Goal: Find contact information: Find contact information

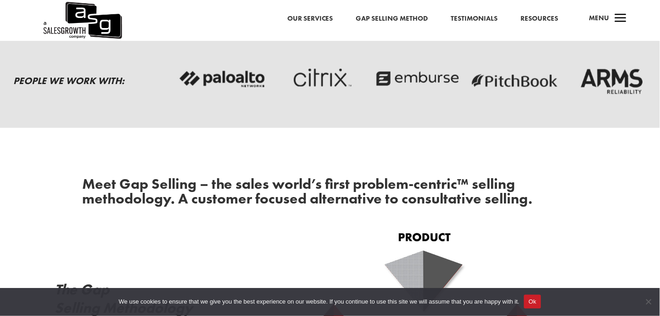
scroll to position [428, 0]
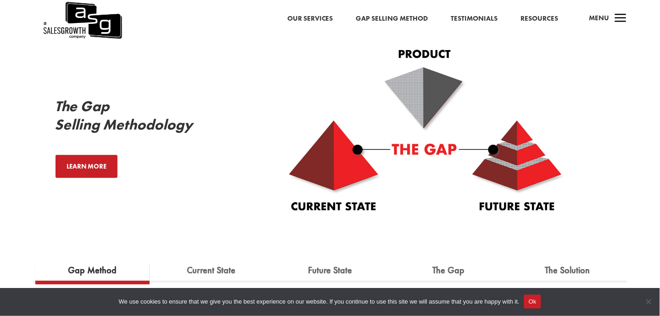
click at [535, 303] on button "Ok" at bounding box center [532, 302] width 17 height 14
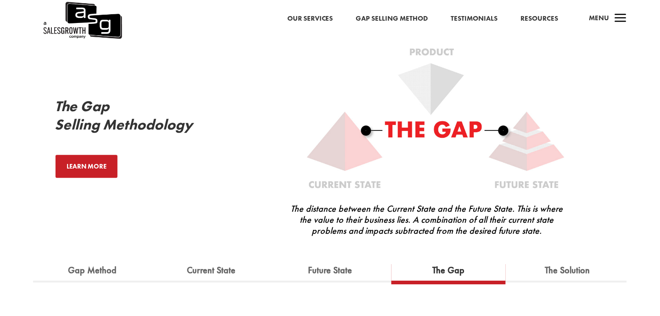
click at [321, 18] on link "Our Services" at bounding box center [310, 19] width 46 height 12
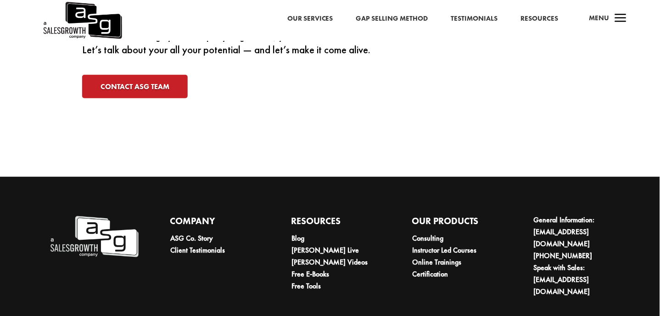
scroll to position [3029, 0]
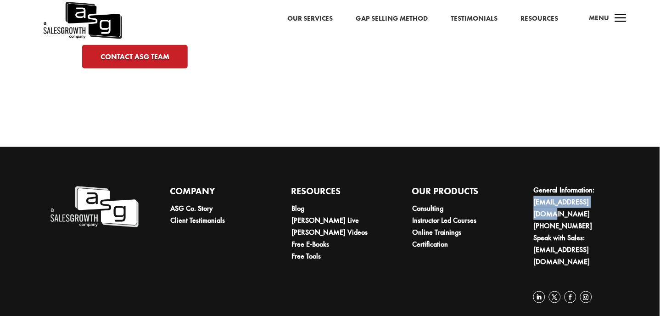
drag, startPoint x: 607, startPoint y: 198, endPoint x: 524, endPoint y: 199, distance: 83.1
click at [524, 199] on div "Company ASG Co. Story Client Testimonials Resources Blog Keenan Live Keenan Vid…" at bounding box center [336, 245] width 574 height 147
copy link "[EMAIL_ADDRESS][DOMAIN_NAME]"
